Goal: Information Seeking & Learning: Learn about a topic

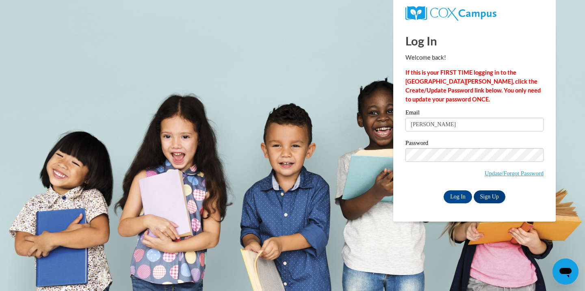
type input "julianicolegrassi@gmail.com"
click at [444, 191] on input "Log In" at bounding box center [458, 197] width 28 height 13
click at [457, 194] on input "Log In" at bounding box center [458, 197] width 28 height 13
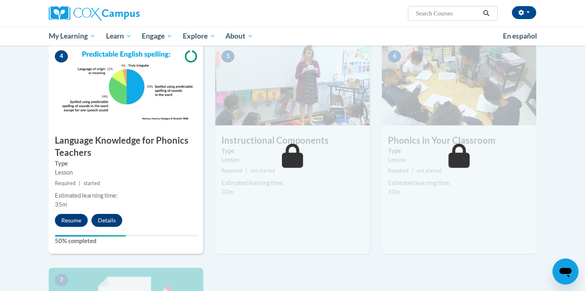
scroll to position [379, 0]
click at [69, 224] on button "Resume" at bounding box center [71, 220] width 33 height 13
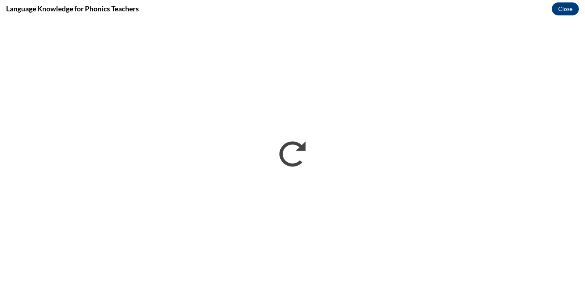
scroll to position [0, 0]
